Goal: Information Seeking & Learning: Learn about a topic

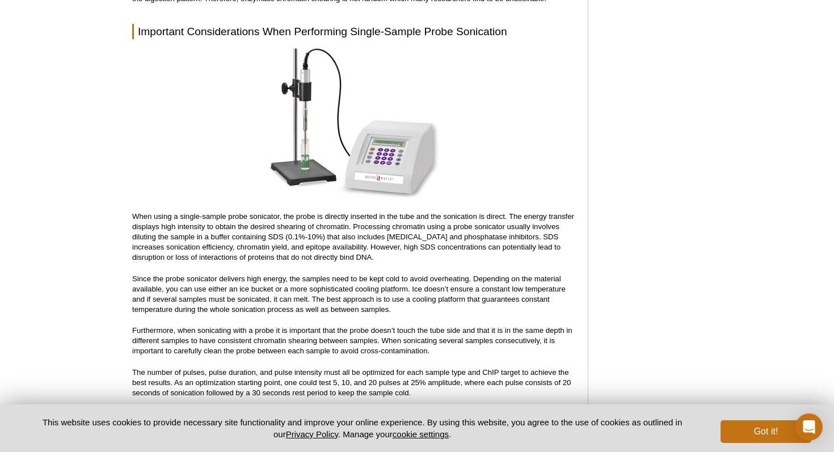
click at [376, 239] on p "When using a single-sample probe sonicator, the probe is directly inserted in t…" at bounding box center [354, 237] width 444 height 51
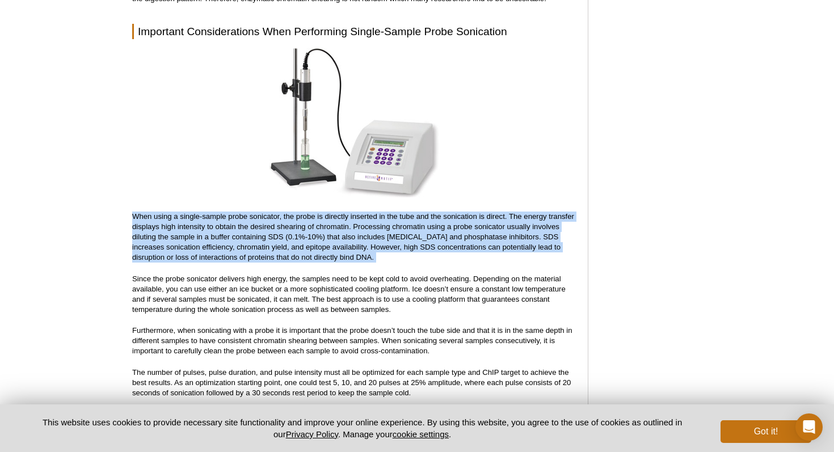
click at [376, 239] on p "When using a single-sample probe sonicator, the probe is directly inserted in t…" at bounding box center [354, 237] width 444 height 51
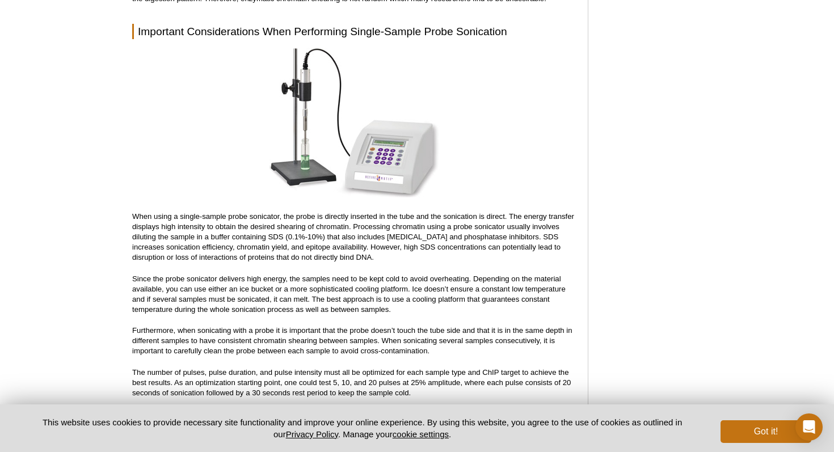
click at [376, 239] on p "When using a single-sample probe sonicator, the probe is directly inserted in t…" at bounding box center [354, 237] width 444 height 51
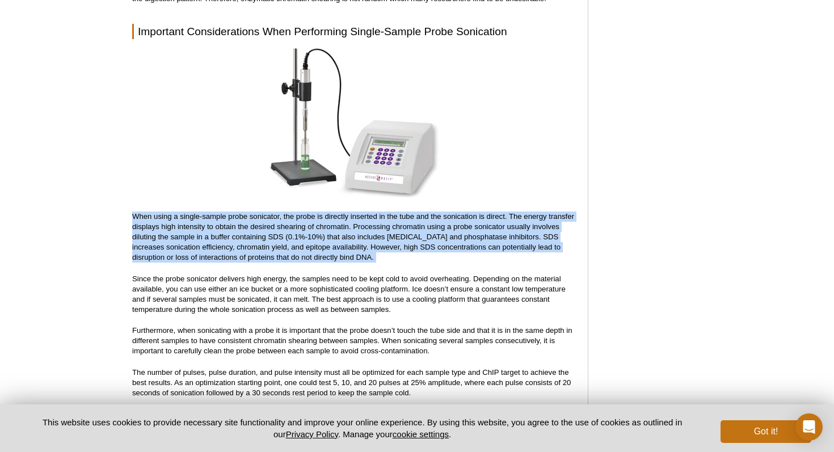
click at [376, 239] on p "When using a single-sample probe sonicator, the probe is directly inserted in t…" at bounding box center [354, 237] width 444 height 51
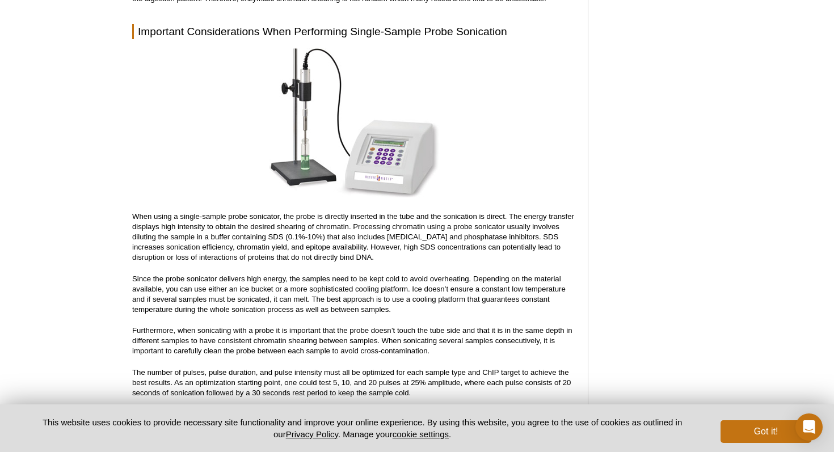
click at [376, 239] on p "When using a single-sample probe sonicator, the probe is directly inserted in t…" at bounding box center [354, 237] width 444 height 51
click at [350, 238] on p "When using a single-sample probe sonicator, the probe is directly inserted in t…" at bounding box center [354, 237] width 444 height 51
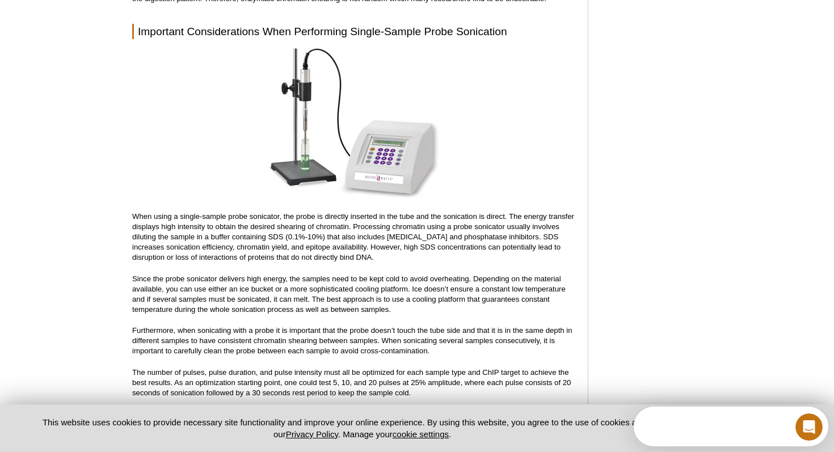
scroll to position [0, 0]
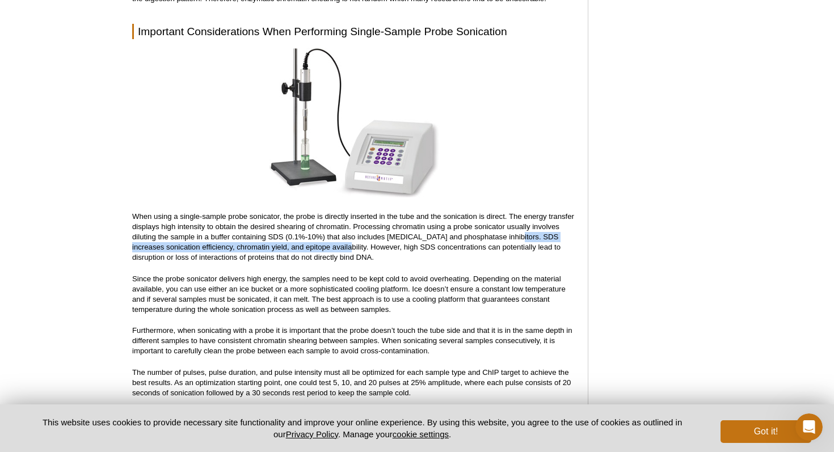
drag, startPoint x: 333, startPoint y: 238, endPoint x: 509, endPoint y: 227, distance: 176.7
click at [509, 227] on p "When using a single-sample probe sonicator, the probe is directly inserted in t…" at bounding box center [354, 237] width 444 height 51
copy p "SDS increases sonication efficiency, chromatin yield, and epitope availability"
